Goal: Book appointment/travel/reservation

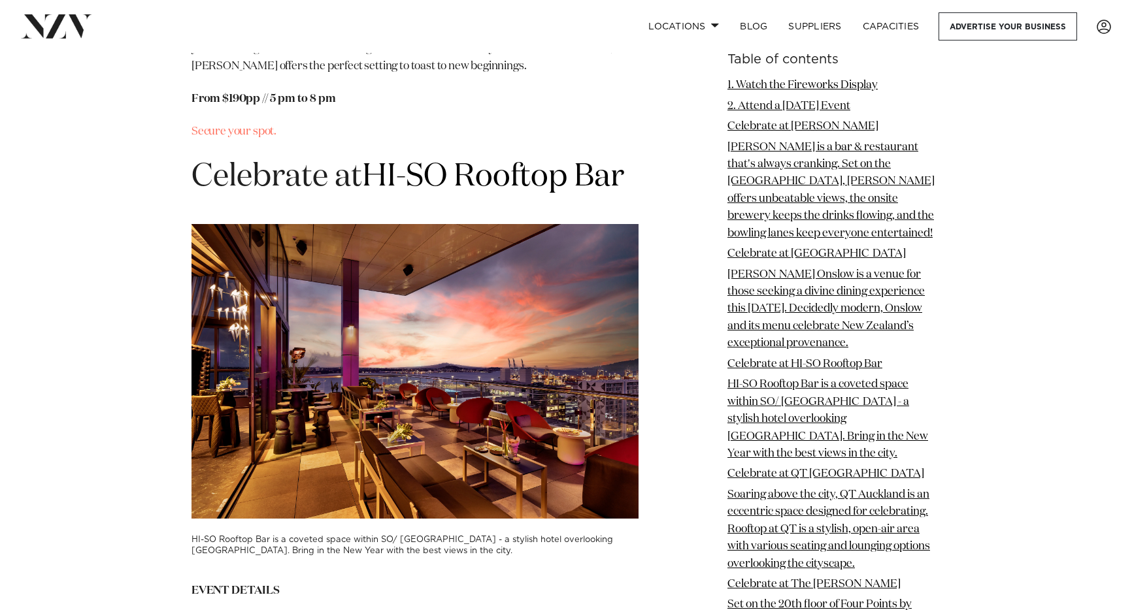
scroll to position [3760, 0]
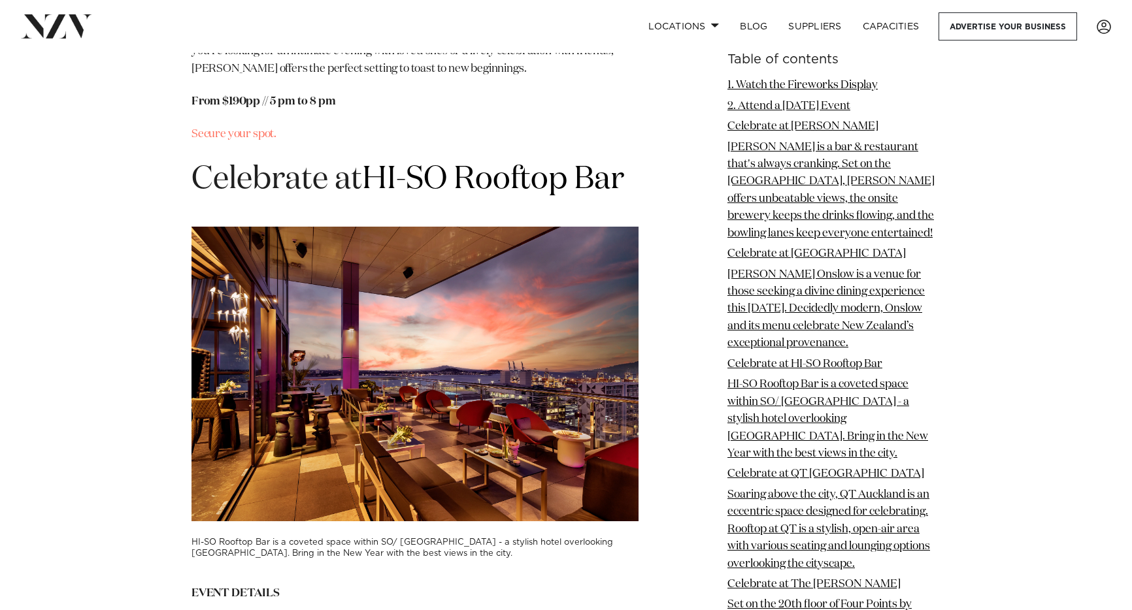
click at [202, 537] on h3 "HI-SO Rooftop Bar is a coveted space within SO/ [GEOGRAPHIC_DATA] - a stylish h…" at bounding box center [415, 548] width 447 height 23
drag, startPoint x: 193, startPoint y: 301, endPoint x: 272, endPoint y: 302, distance: 79.1
click at [272, 537] on h3 "HI-SO Rooftop Bar is a coveted space within SO/ [GEOGRAPHIC_DATA] - a stylish h…" at bounding box center [415, 548] width 447 height 23
copy h3 "HI-SO Rooftop Bar"
click at [763, 104] on link "2. Attend a [DATE] Event" at bounding box center [788, 105] width 123 height 11
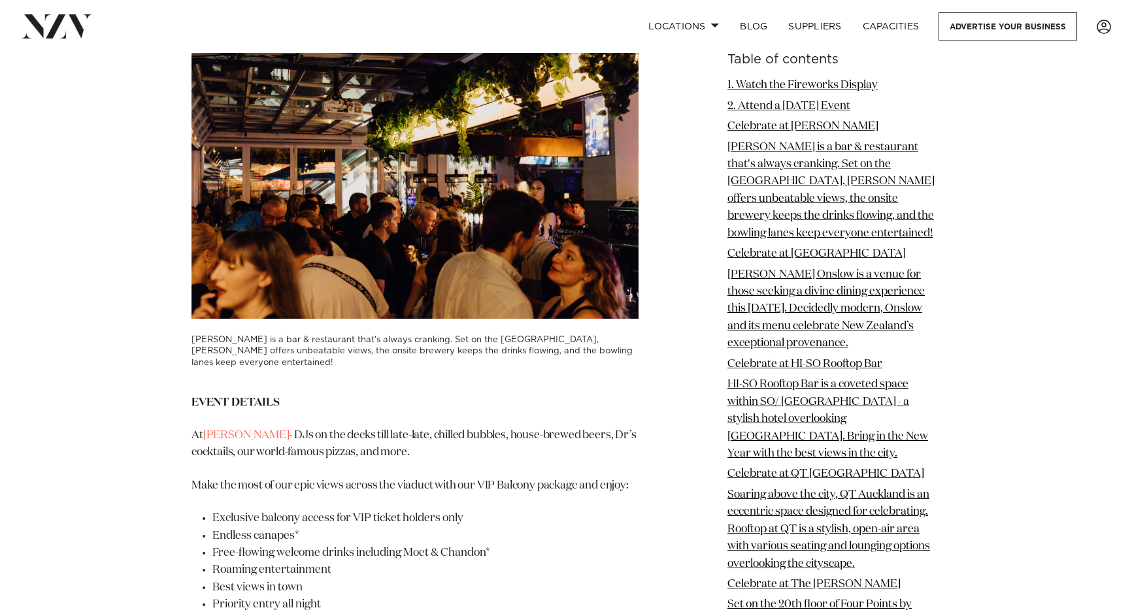
scroll to position [2528, 0]
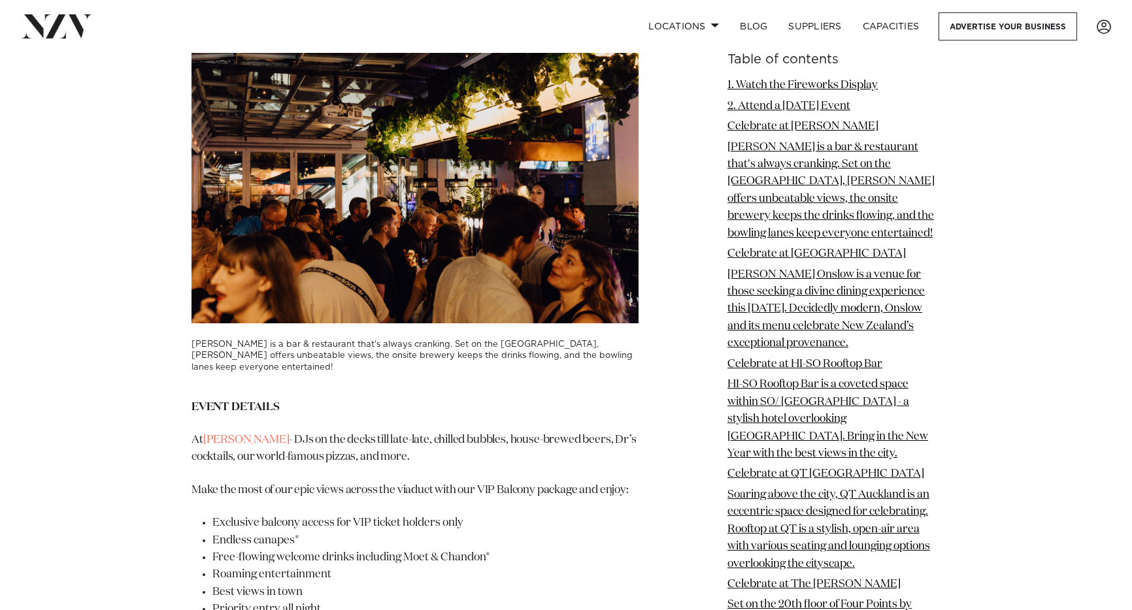
click at [227, 435] on link "[PERSON_NAME]" at bounding box center [246, 440] width 86 height 11
